Goal: Information Seeking & Learning: Learn about a topic

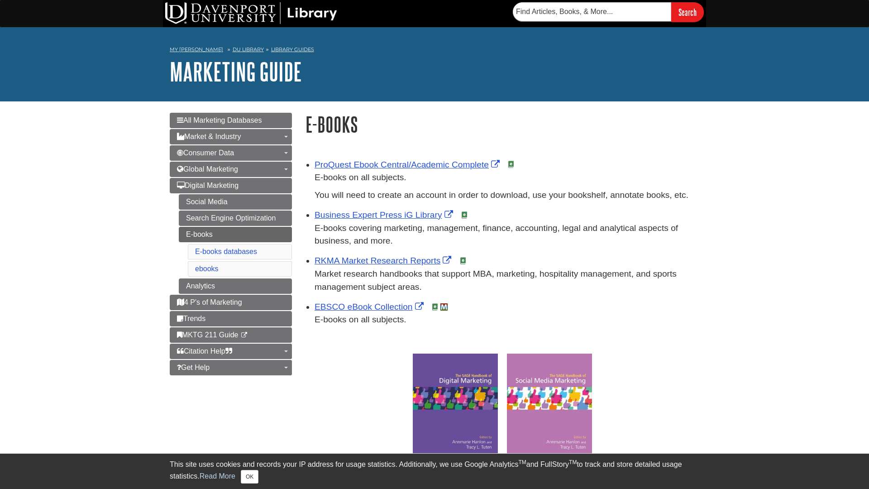
scroll to position [22, 394]
